Goal: Information Seeking & Learning: Check status

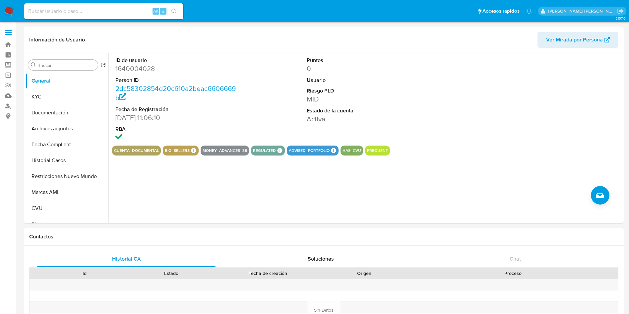
select select "10"
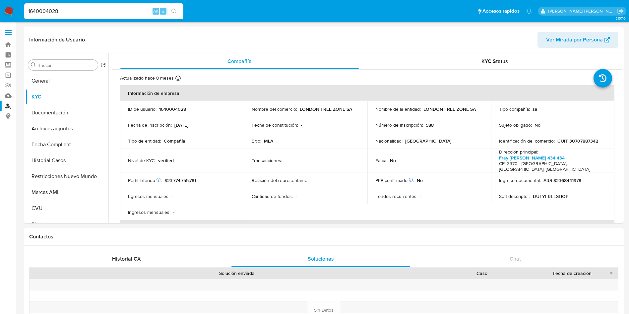
select select "10"
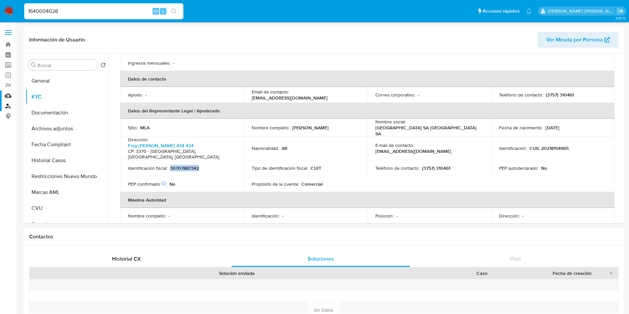
click at [5, 97] on link "Mulan" at bounding box center [39, 95] width 79 height 10
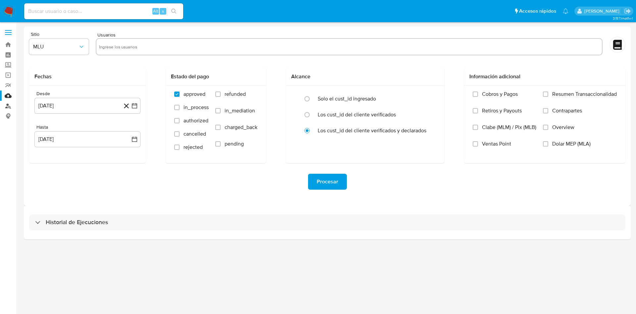
click at [10, 108] on link "Buscador de personas" at bounding box center [39, 106] width 79 height 10
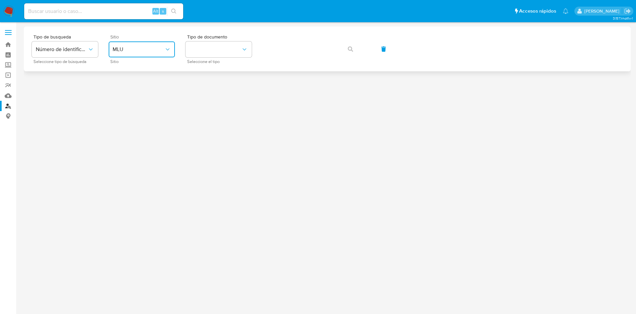
click at [120, 49] on span "MLU" at bounding box center [139, 49] width 52 height 7
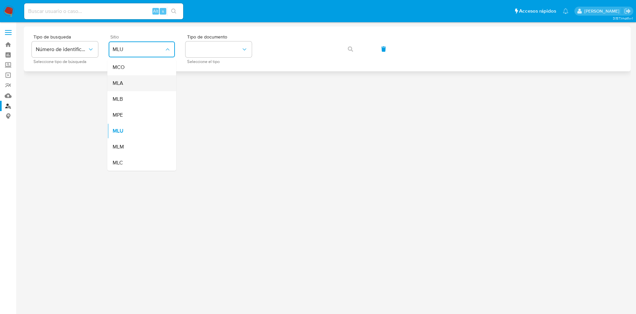
click at [118, 82] on span "MLA" at bounding box center [118, 83] width 11 height 7
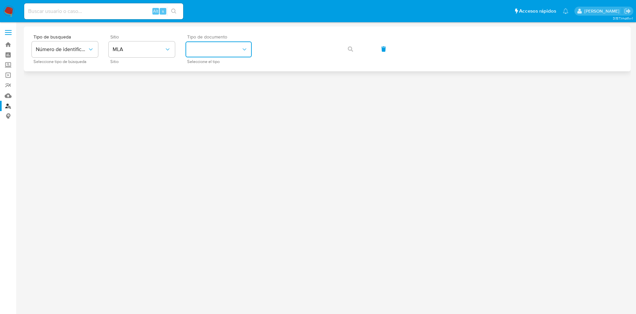
click at [219, 50] on button "identificationType" at bounding box center [219, 49] width 66 height 16
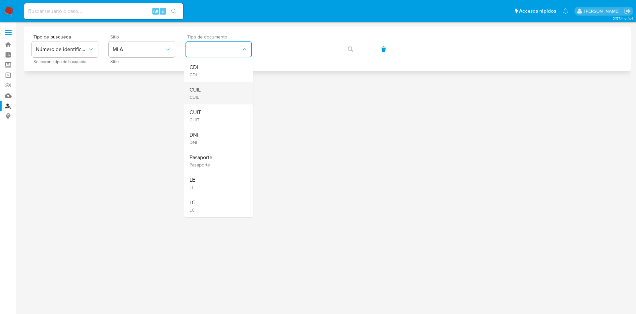
click at [210, 89] on div "CUIL CUIL" at bounding box center [217, 93] width 54 height 23
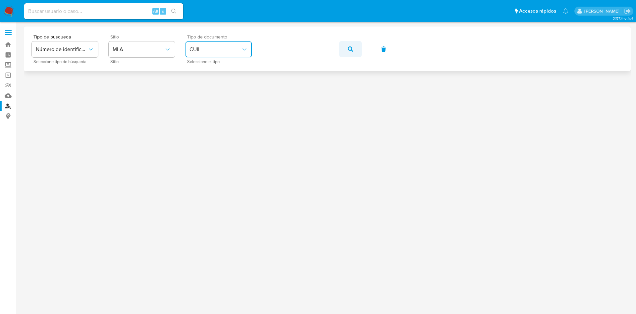
click at [341, 50] on button "button" at bounding box center [350, 49] width 23 height 16
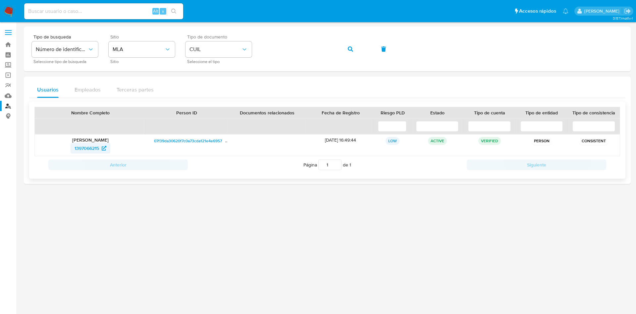
click at [85, 149] on span "1397066215" at bounding box center [87, 148] width 25 height 11
click at [160, 41] on div "Tipo de busqueda Número de identificación Seleccione tipo de búsqueda Sitio MLA…" at bounding box center [327, 48] width 591 height 29
click at [355, 50] on button "button" at bounding box center [350, 49] width 23 height 16
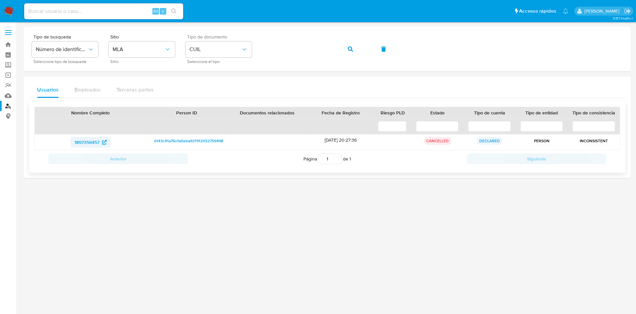
click at [97, 141] on span "1897356457" at bounding box center [87, 142] width 25 height 11
click at [208, 45] on div "Tipo de busqueda Número de identificación Seleccione tipo de búsqueda Sitio MLA…" at bounding box center [327, 48] width 591 height 29
click at [355, 53] on button "button" at bounding box center [350, 49] width 23 height 16
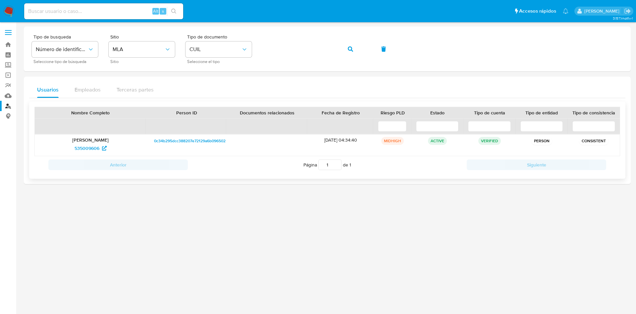
click at [102, 140] on p "Ariel Fernando Caminada" at bounding box center [90, 140] width 102 height 6
click at [104, 147] on icon at bounding box center [104, 148] width 5 height 5
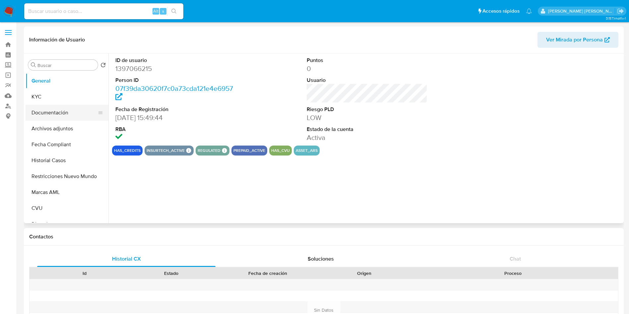
click at [52, 115] on button "Documentación" at bounding box center [65, 113] width 78 height 16
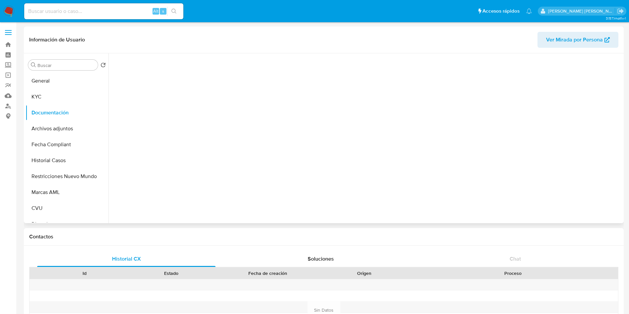
select select "10"
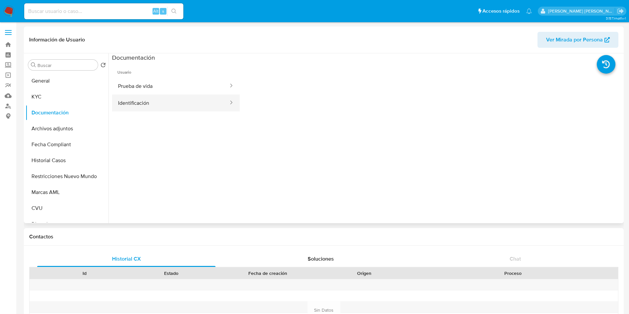
click at [151, 100] on button "Identificación" at bounding box center [170, 102] width 117 height 17
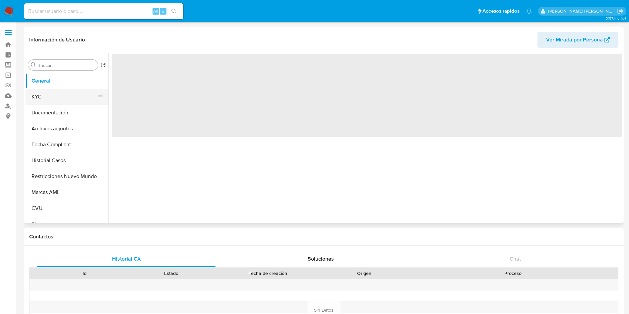
click at [52, 99] on button "KYC" at bounding box center [65, 97] width 78 height 16
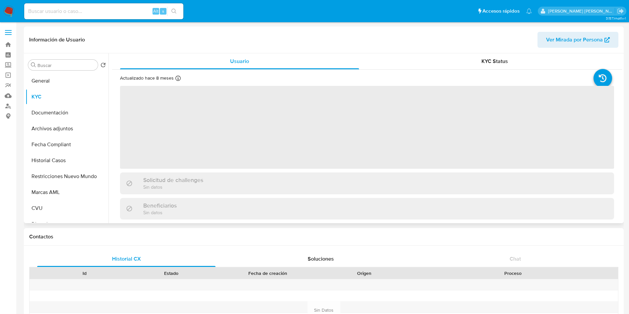
select select "10"
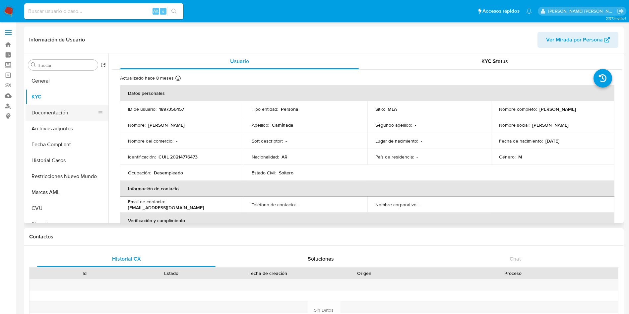
click at [55, 108] on button "Documentación" at bounding box center [65, 113] width 78 height 16
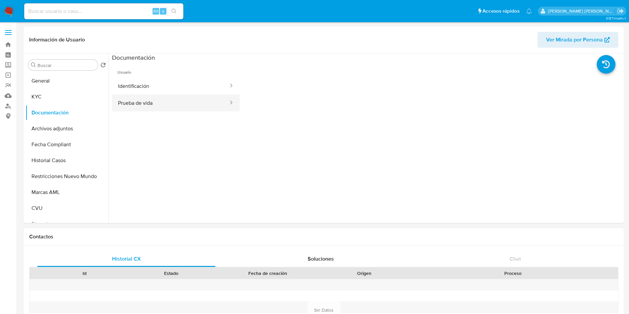
click at [164, 97] on button "Prueba de vida" at bounding box center [170, 102] width 117 height 17
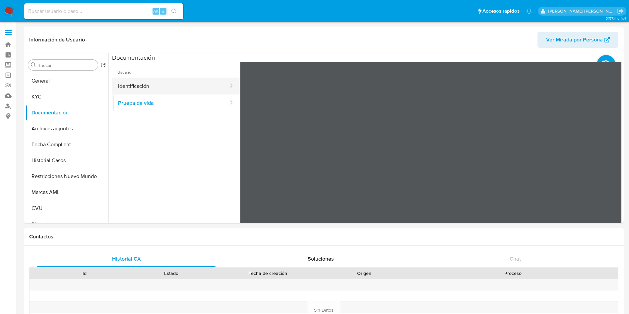
click at [170, 91] on button "Identificación" at bounding box center [170, 86] width 117 height 17
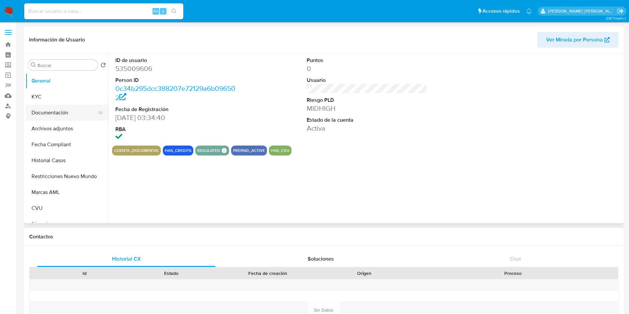
select select "10"
click at [59, 112] on button "Documentación" at bounding box center [65, 113] width 78 height 16
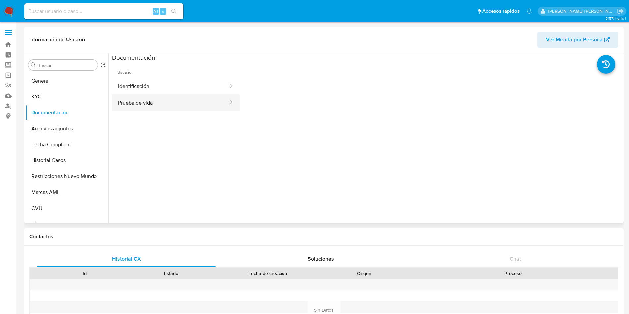
click at [136, 106] on button "Prueba de vida" at bounding box center [170, 102] width 117 height 17
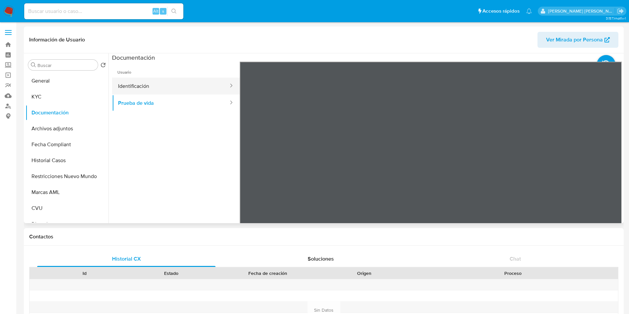
click at [142, 85] on button "Identificación" at bounding box center [170, 86] width 117 height 17
click at [607, 164] on icon at bounding box center [613, 169] width 13 height 13
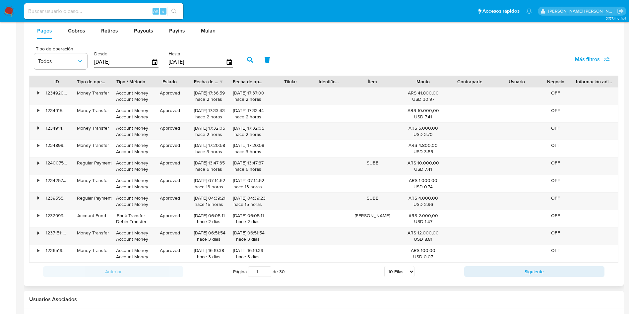
scroll to position [646, 0]
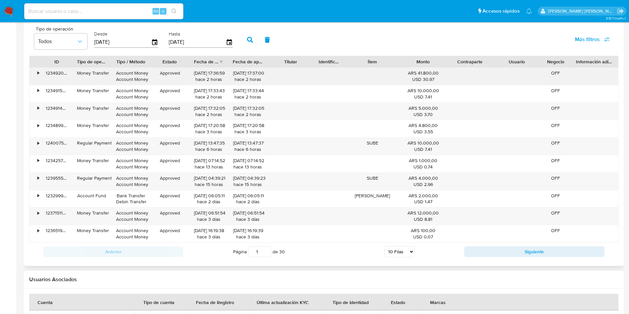
click at [35, 71] on div "•" at bounding box center [35, 76] width 12 height 17
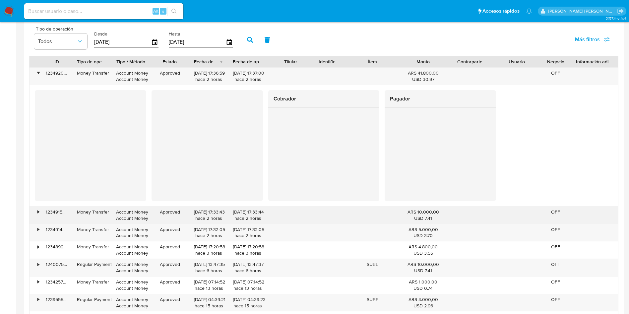
click at [39, 212] on div "•" at bounding box center [38, 212] width 2 height 6
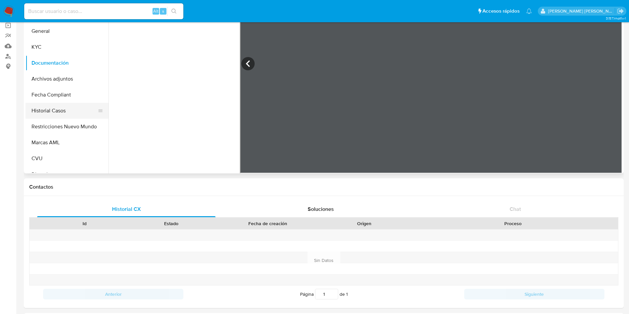
scroll to position [0, 0]
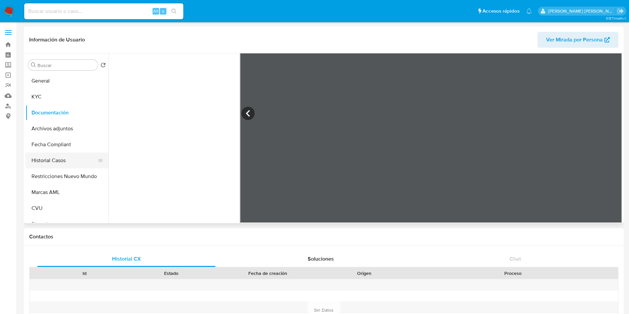
click at [52, 164] on button "Historial Casos" at bounding box center [65, 160] width 78 height 16
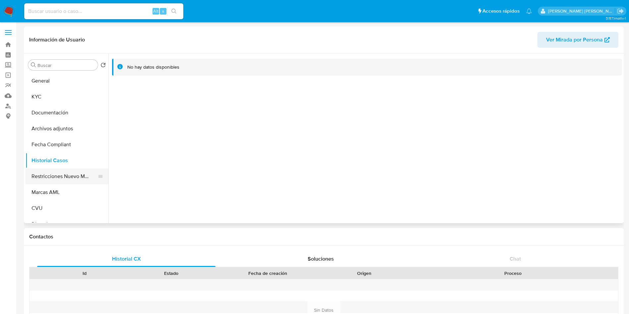
click at [59, 181] on button "Restricciones Nuevo Mundo" at bounding box center [65, 176] width 78 height 16
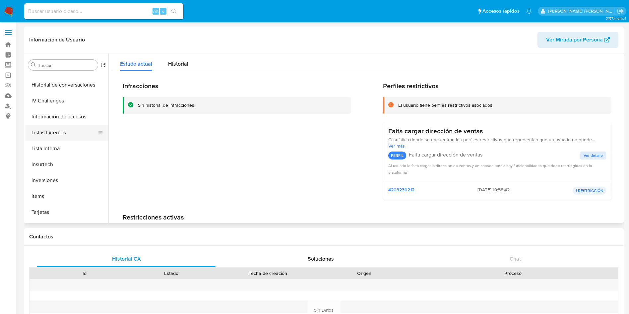
scroll to position [312, 0]
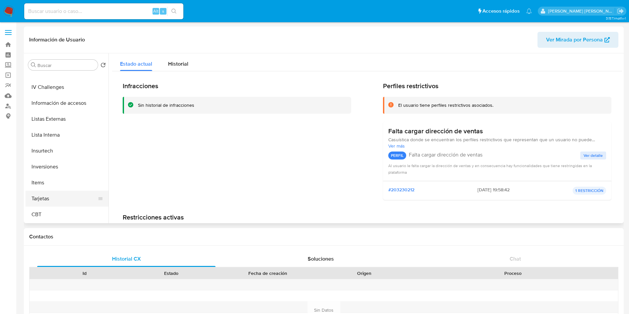
click at [47, 199] on button "Tarjetas" at bounding box center [65, 199] width 78 height 16
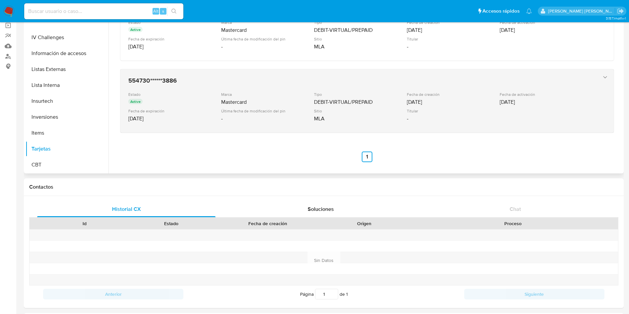
scroll to position [0, 0]
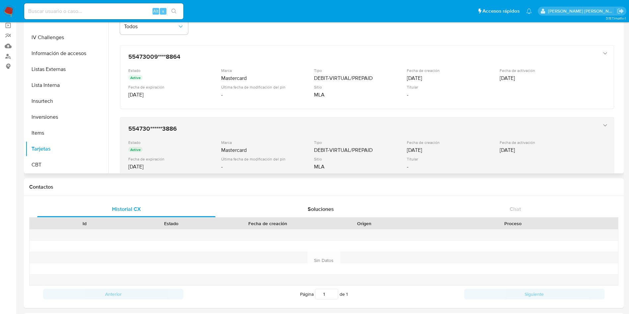
click at [603, 122] on icon "button" at bounding box center [605, 125] width 7 height 7
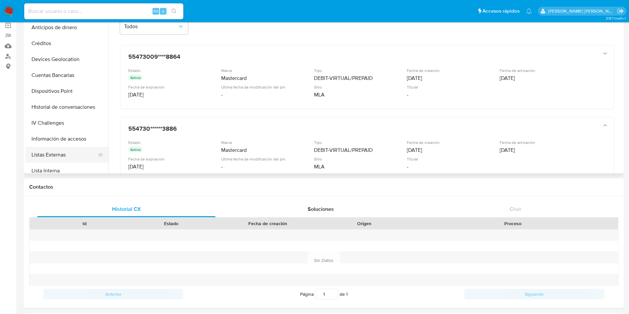
scroll to position [212, 0]
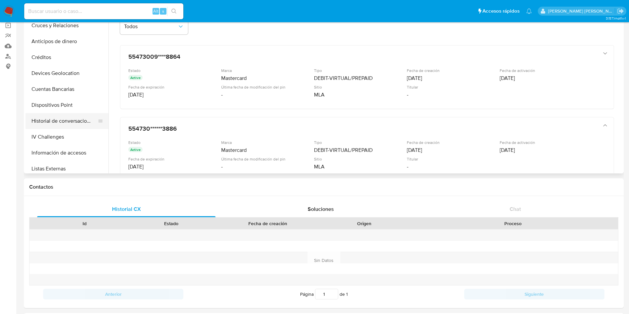
click at [55, 118] on button "Historial de conversaciones" at bounding box center [65, 121] width 78 height 16
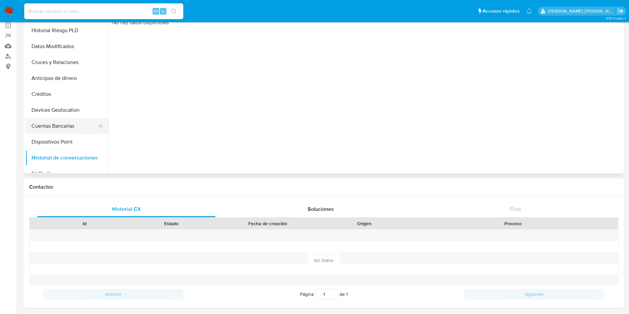
scroll to position [163, 0]
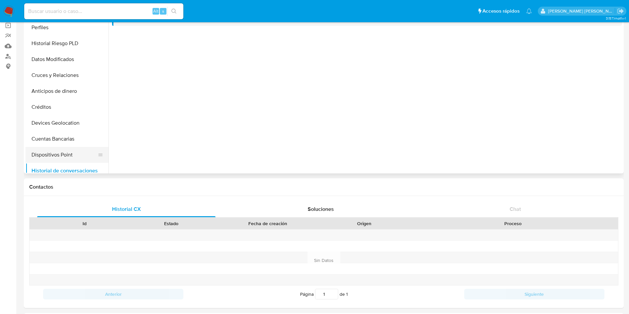
click at [54, 149] on button "Dispositivos Point" at bounding box center [65, 155] width 78 height 16
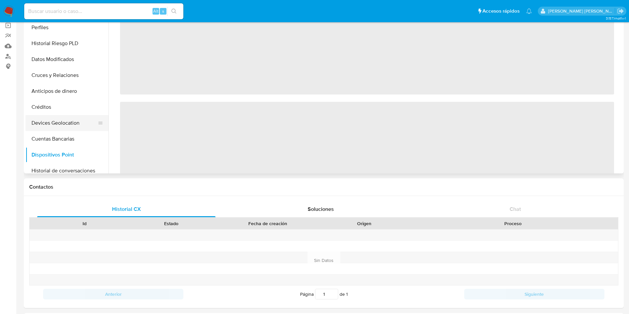
click at [70, 124] on button "Devices Geolocation" at bounding box center [65, 123] width 78 height 16
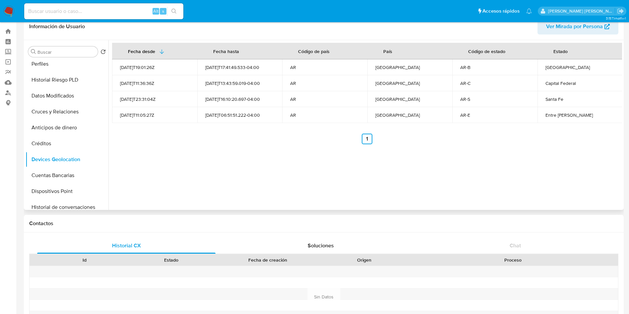
scroll to position [0, 0]
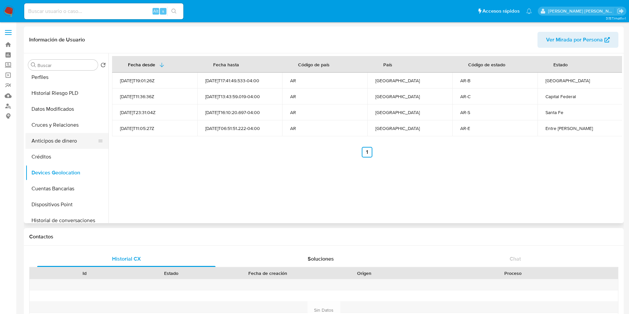
click at [61, 144] on button "Anticipos de dinero" at bounding box center [65, 141] width 78 height 16
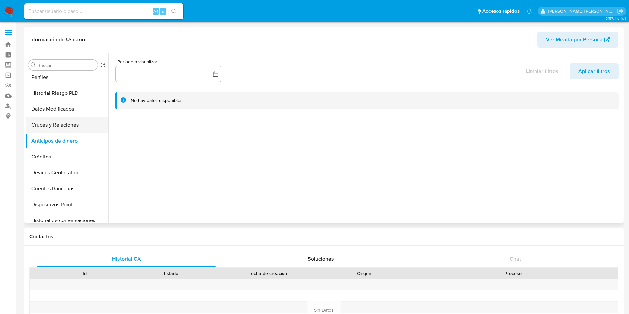
click at [61, 126] on button "Cruces y Relaciones" at bounding box center [65, 125] width 78 height 16
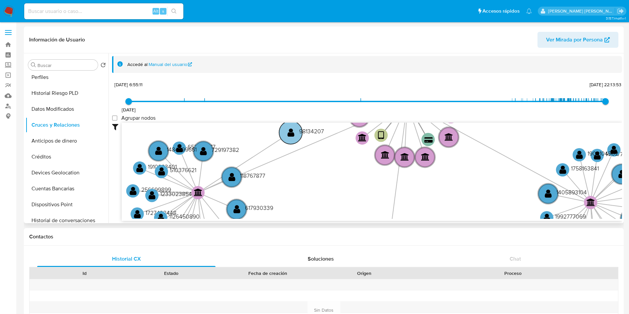
drag, startPoint x: 212, startPoint y: 171, endPoint x: 287, endPoint y: 137, distance: 82.2
click at [287, 137] on text "" at bounding box center [290, 133] width 7 height 10
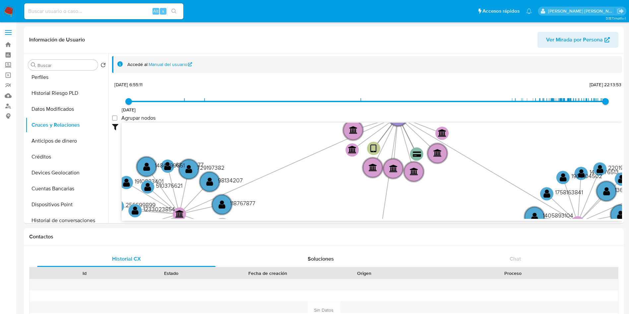
drag, startPoint x: 367, startPoint y: 167, endPoint x: 327, endPoint y: 226, distance: 71.0
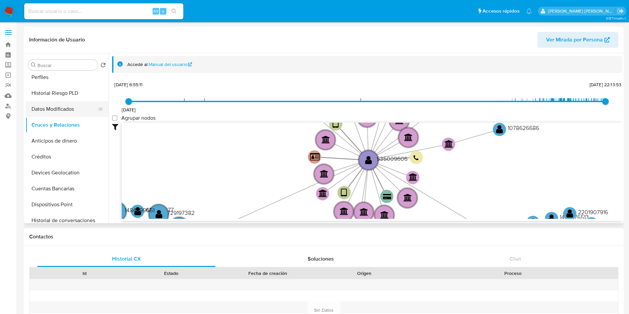
click at [64, 110] on button "Datos Modificados" at bounding box center [65, 109] width 78 height 16
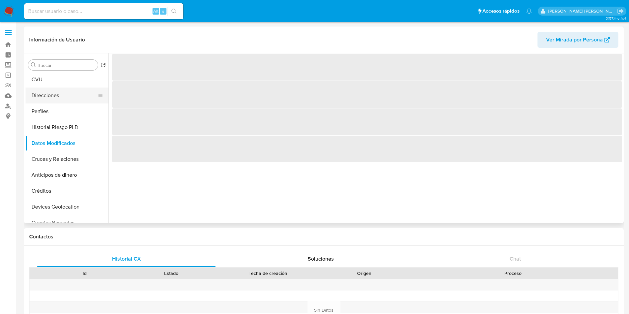
scroll to position [113, 0]
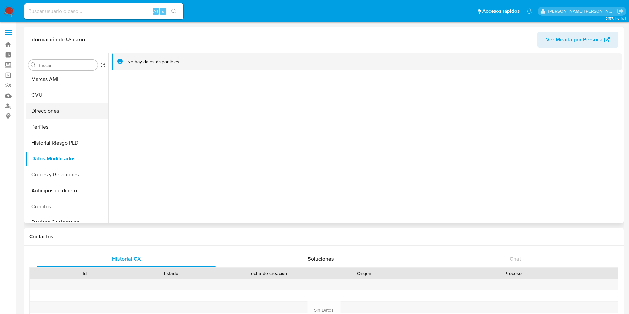
click at [48, 110] on button "Direcciones" at bounding box center [65, 111] width 78 height 16
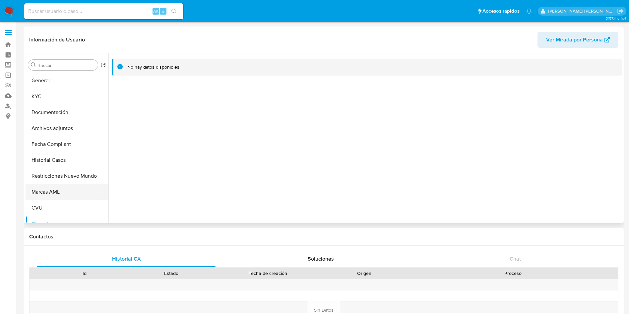
scroll to position [0, 0]
click at [56, 131] on button "Archivos adjuntos" at bounding box center [65, 129] width 78 height 16
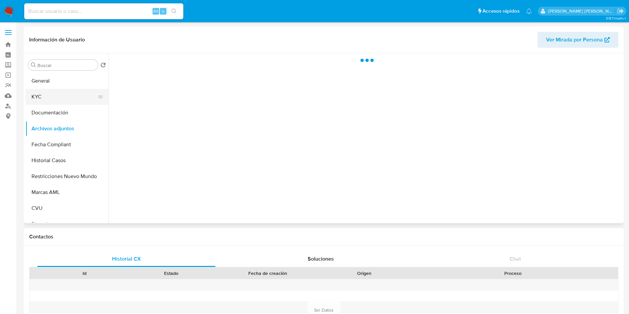
click at [53, 101] on button "KYC" at bounding box center [65, 97] width 78 height 16
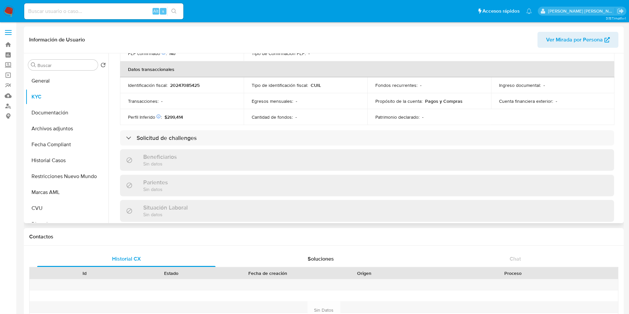
scroll to position [249, 0]
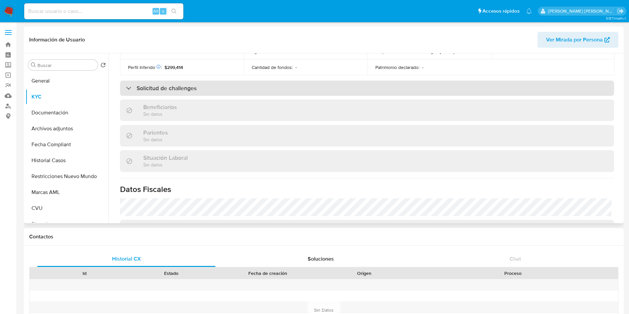
click at [141, 91] on h3 "Solicitud de challenges" at bounding box center [167, 88] width 60 height 7
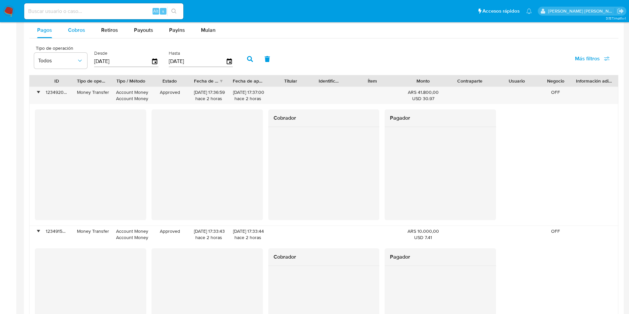
scroll to position [497, 0]
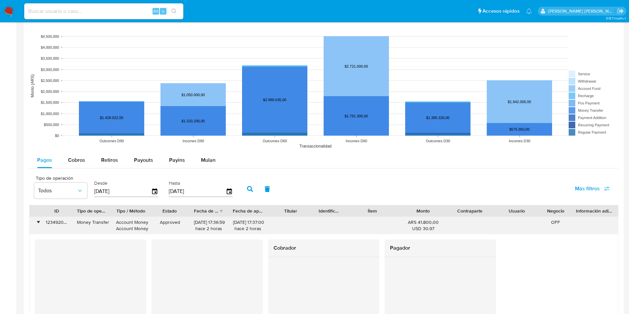
click at [35, 221] on div "•" at bounding box center [35, 225] width 12 height 17
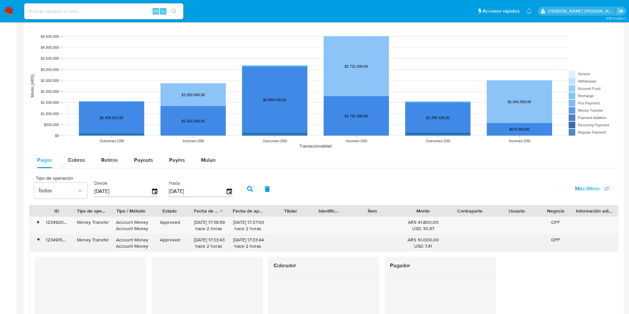
click at [36, 236] on div "•" at bounding box center [35, 242] width 12 height 17
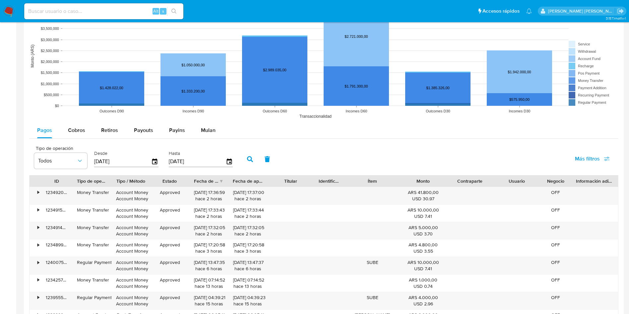
scroll to position [547, 0]
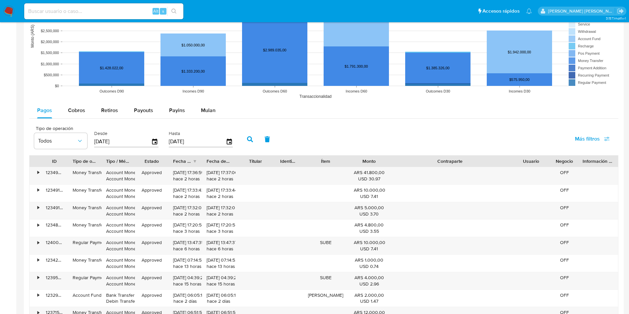
drag, startPoint x: 488, startPoint y: 159, endPoint x: 563, endPoint y: 156, distance: 75.0
click at [563, 156] on div "ID Tipo de operación Tipo / Método Estado Fecha de creación Fecha de aprobación…" at bounding box center [323, 160] width 588 height 11
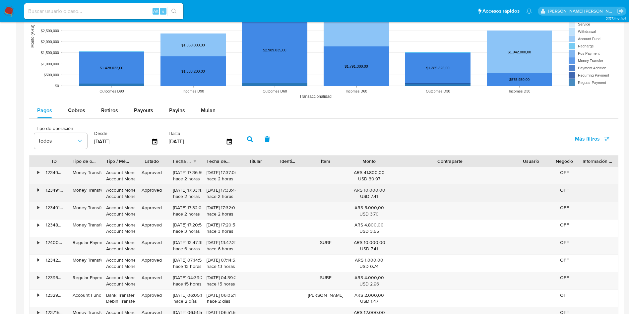
scroll to position [597, 0]
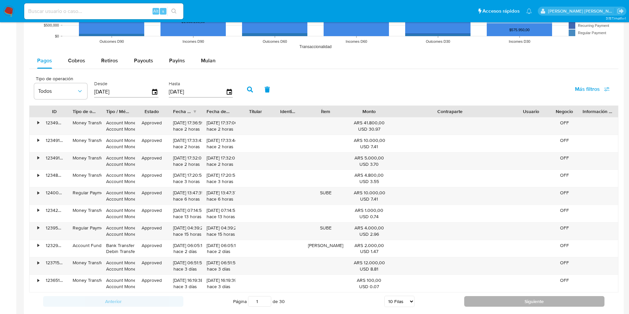
click at [518, 301] on button "Siguiente" at bounding box center [534, 301] width 140 height 11
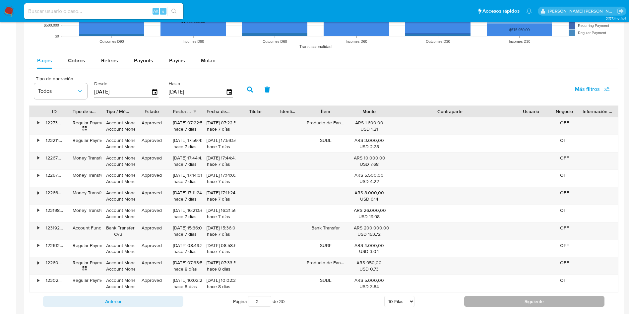
click at [485, 300] on button "Siguiente" at bounding box center [534, 301] width 140 height 11
type input "3"
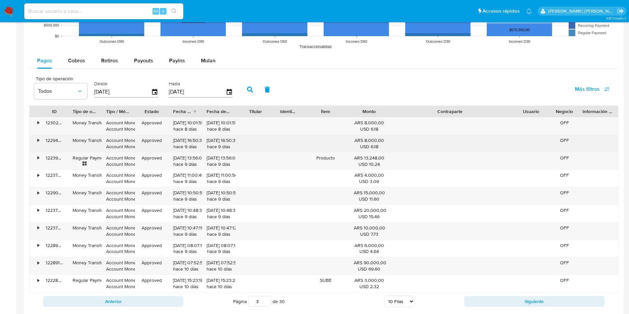
drag, startPoint x: 489, startPoint y: 299, endPoint x: 373, endPoint y: 144, distance: 193.8
click at [373, 144] on div "ID Tipo de operación Tipo / Método Estado Fecha de creación Fecha de aprobación…" at bounding box center [323, 207] width 589 height 205
click at [36, 140] on div "•" at bounding box center [35, 143] width 12 height 17
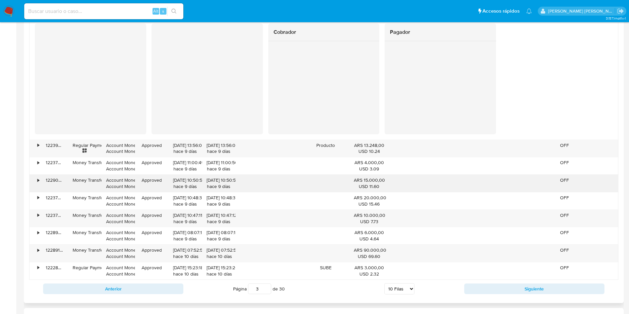
scroll to position [746, 0]
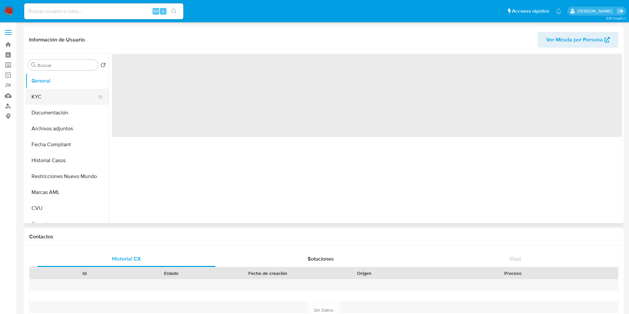
click at [53, 93] on button "KYC" at bounding box center [65, 97] width 78 height 16
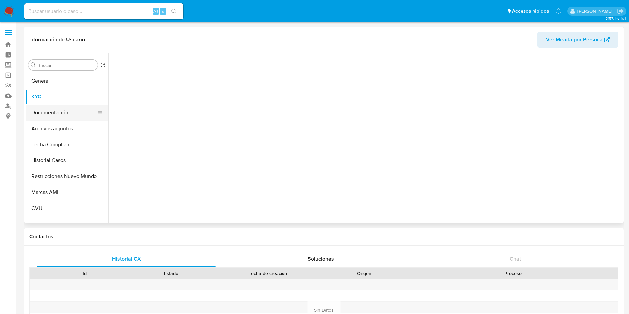
select select "10"
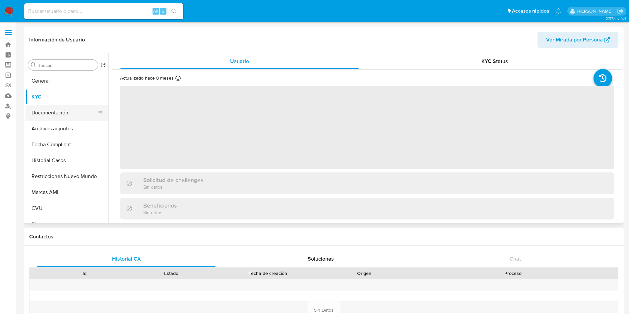
click at [57, 115] on button "Documentación" at bounding box center [65, 113] width 78 height 16
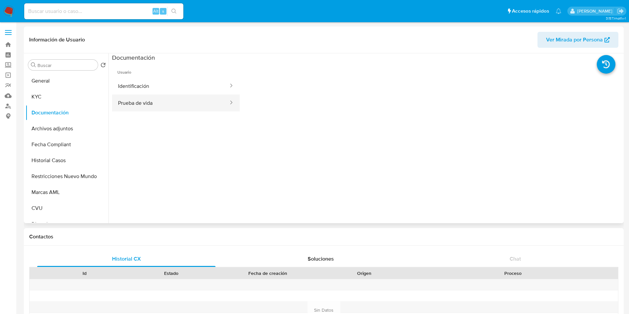
click at [122, 104] on button "Prueba de vida" at bounding box center [170, 102] width 117 height 17
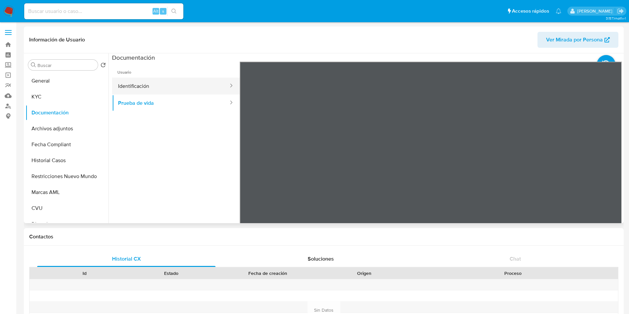
click at [150, 90] on button "Identificación" at bounding box center [170, 86] width 117 height 17
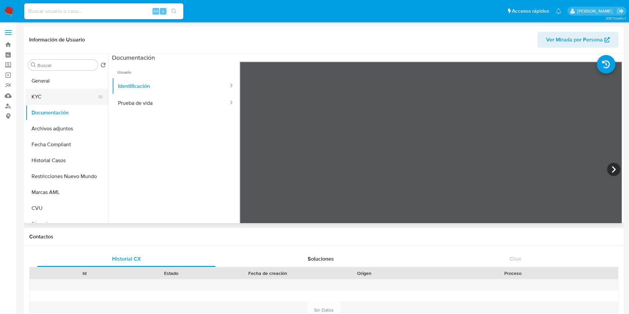
click at [50, 96] on button "KYC" at bounding box center [65, 97] width 78 height 16
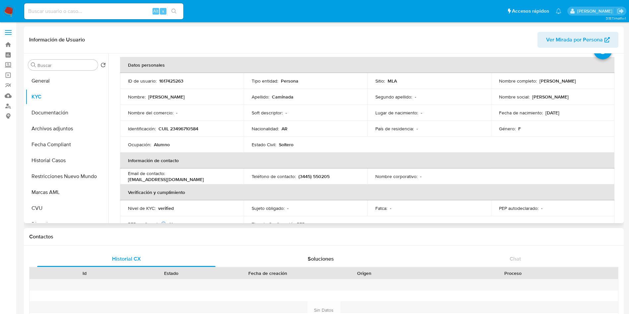
scroll to position [50, 0]
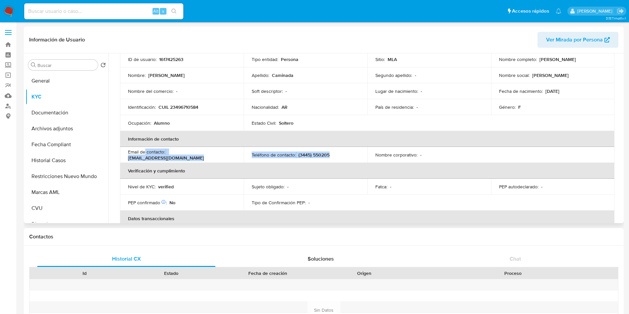
drag, startPoint x: 341, startPoint y: 157, endPoint x: 145, endPoint y: 152, distance: 195.6
click at [145, 152] on tr "Email de contacto : aguscaminada21@gmail.com Teléfono de contacto : (3445) 5502…" at bounding box center [367, 155] width 494 height 16
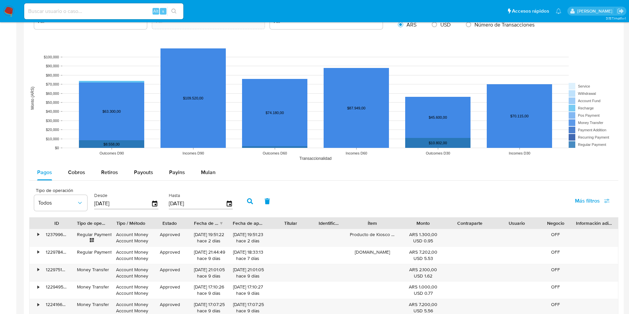
scroll to position [547, 0]
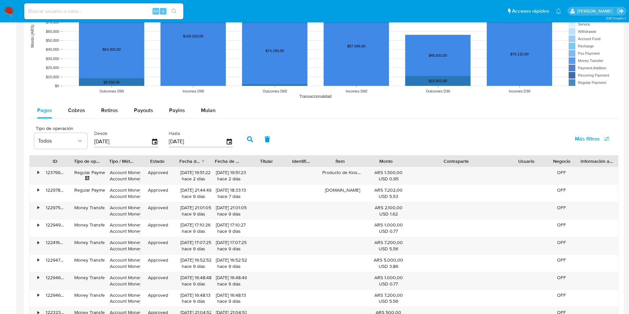
drag, startPoint x: 491, startPoint y: 159, endPoint x: 545, endPoint y: 160, distance: 54.0
click at [545, 160] on div "ID Tipo de operación Tipo / Método Estado Fecha de creación Fecha de aprobación…" at bounding box center [323, 160] width 588 height 11
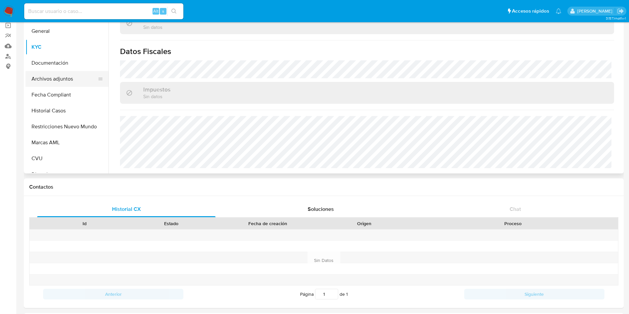
scroll to position [0, 0]
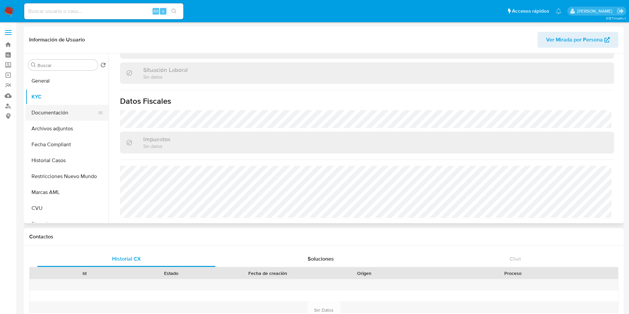
click at [43, 110] on button "Documentación" at bounding box center [65, 113] width 78 height 16
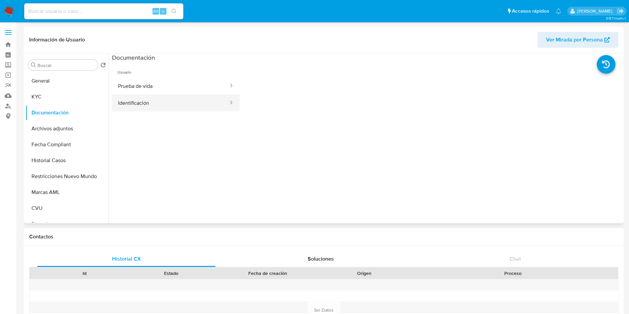
click at [150, 95] on button "Identificación" at bounding box center [170, 102] width 117 height 17
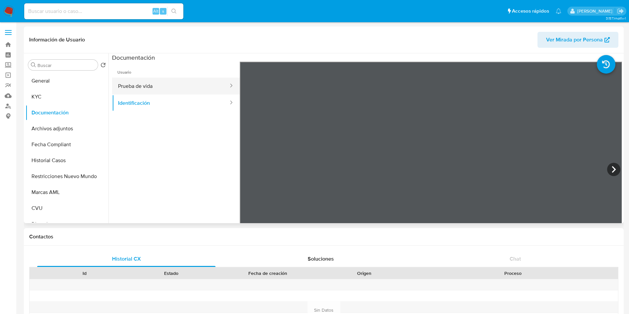
click at [162, 84] on button "Prueba de vida" at bounding box center [170, 86] width 117 height 17
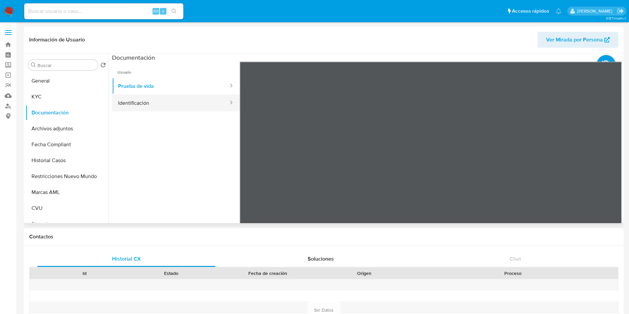
click at [135, 99] on button "Identificación" at bounding box center [170, 102] width 117 height 17
click at [612, 164] on icon at bounding box center [613, 169] width 13 height 13
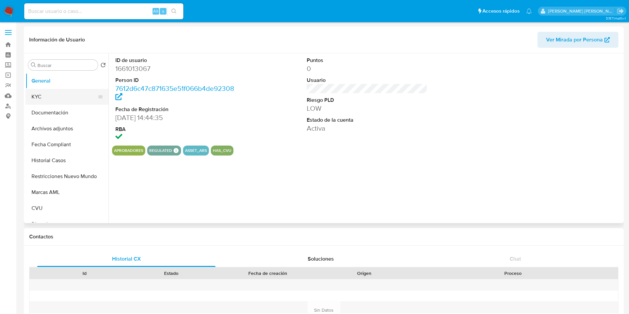
select select "10"
click at [43, 110] on button "Documentación" at bounding box center [65, 113] width 78 height 16
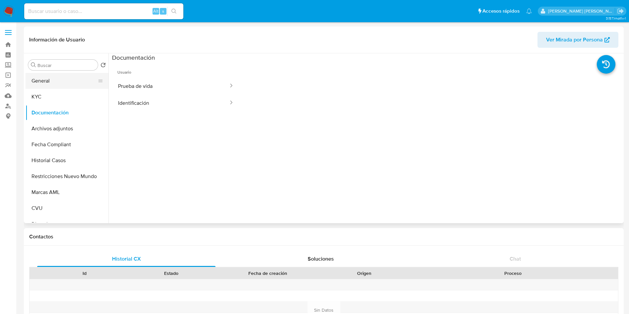
click at [47, 82] on button "General" at bounding box center [65, 81] width 78 height 16
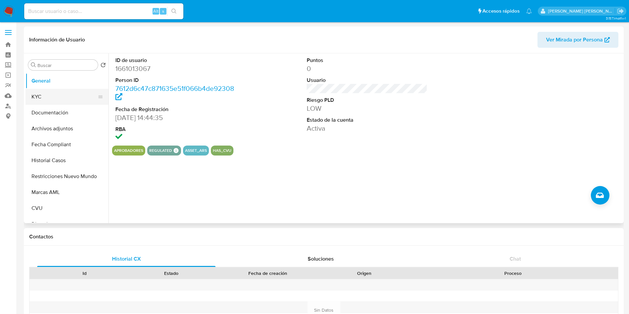
click at [41, 99] on button "KYC" at bounding box center [65, 97] width 78 height 16
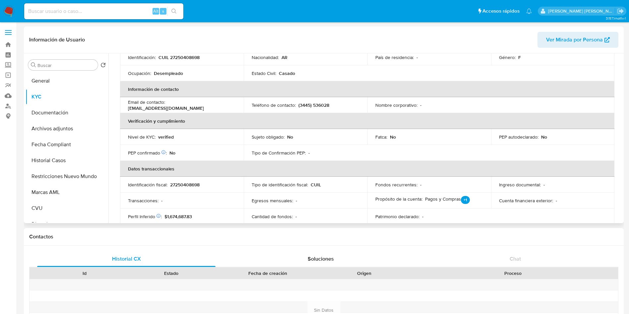
scroll to position [50, 0]
